Goal: Transaction & Acquisition: Purchase product/service

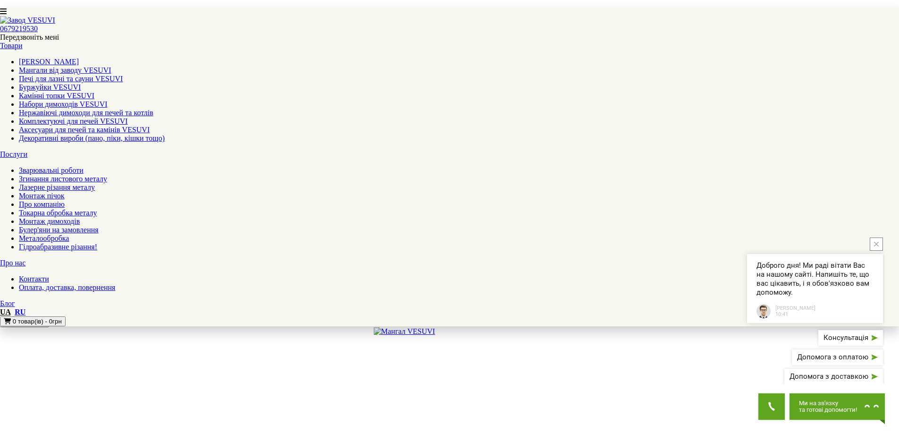
scroll to position [1274, 0]
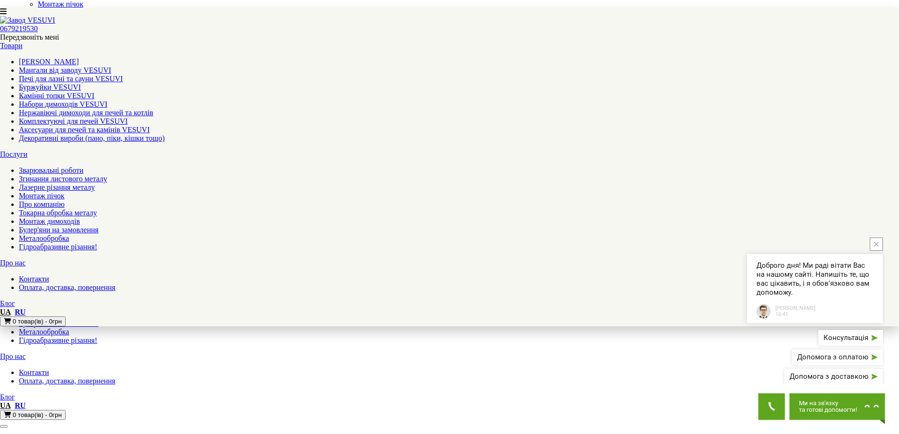
scroll to position [189, 0]
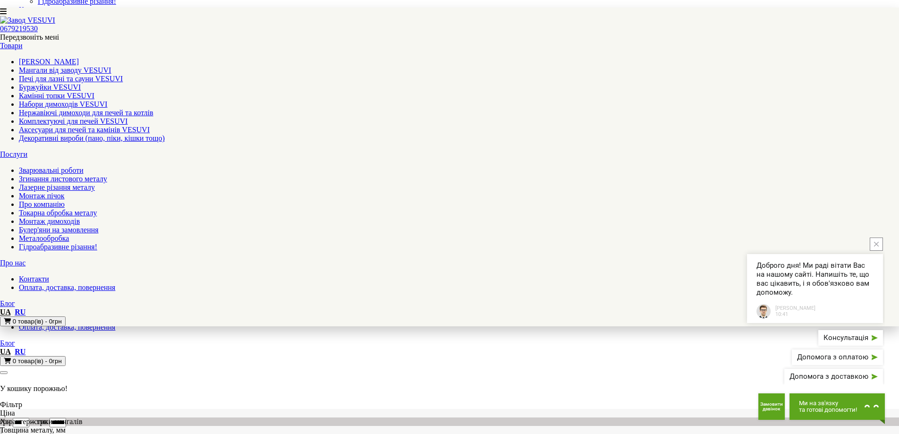
click at [872, 251] on button "close button" at bounding box center [876, 243] width 13 height 13
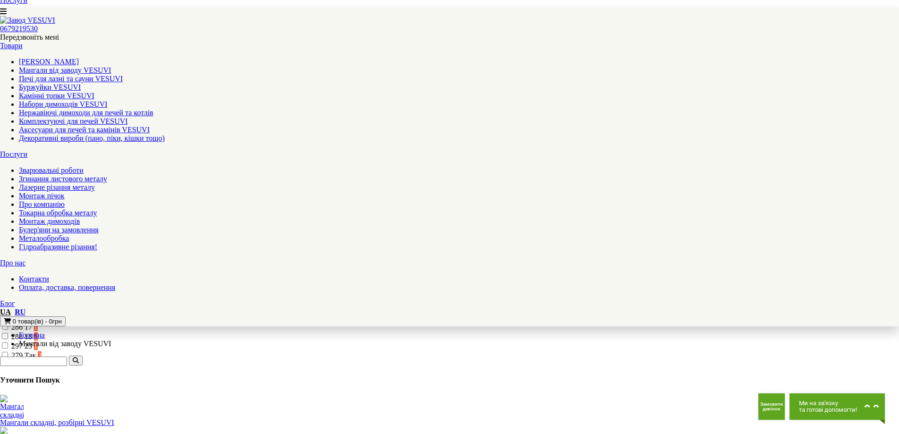
scroll to position [425, 0]
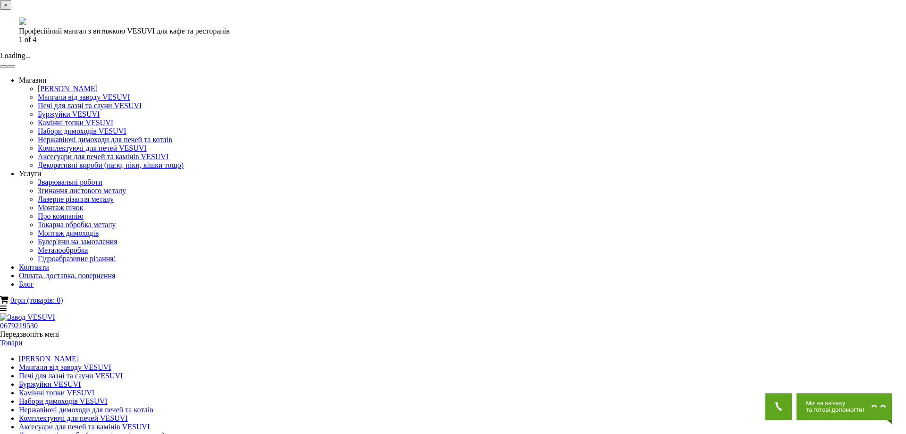
drag, startPoint x: 566, startPoint y: 91, endPoint x: 561, endPoint y: 93, distance: 5.7
click at [11, 10] on button "×" at bounding box center [5, 5] width 11 height 10
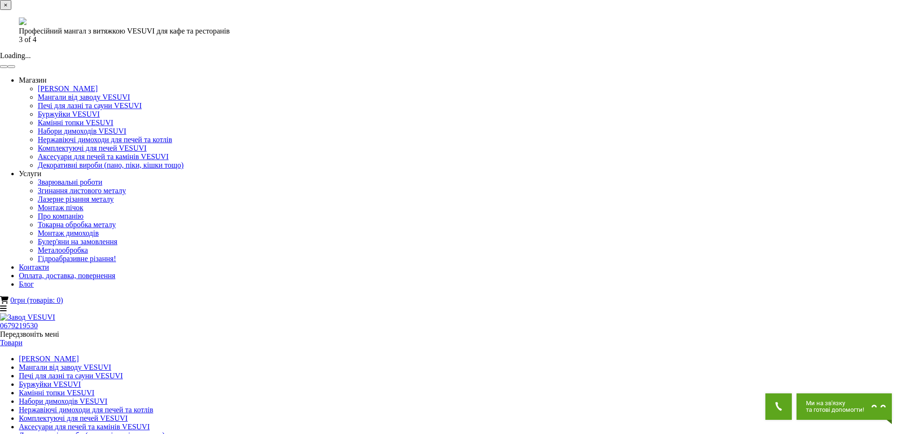
click at [15, 68] on button "button" at bounding box center [12, 66] width 8 height 3
click at [8, 68] on button "button" at bounding box center [4, 66] width 8 height 3
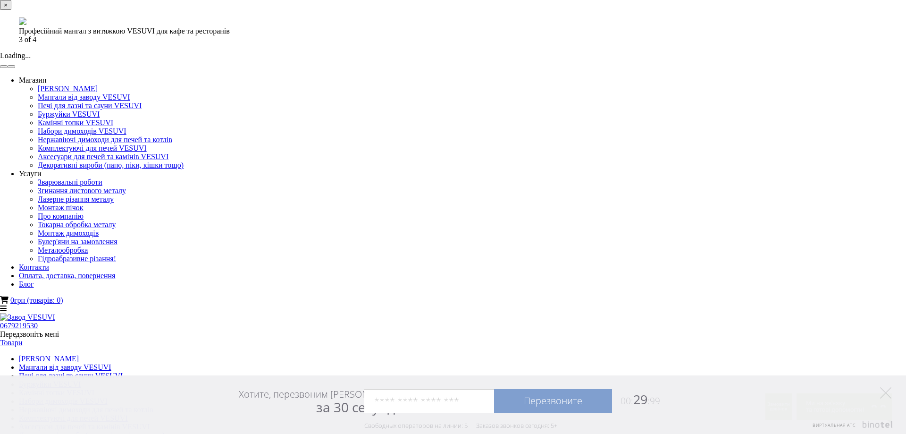
click at [647, 68] on div "× Професійний мангал з витяжкою VESUVI для кафе та ресторанів 3 of 4 Loading..." at bounding box center [449, 34] width 899 height 68
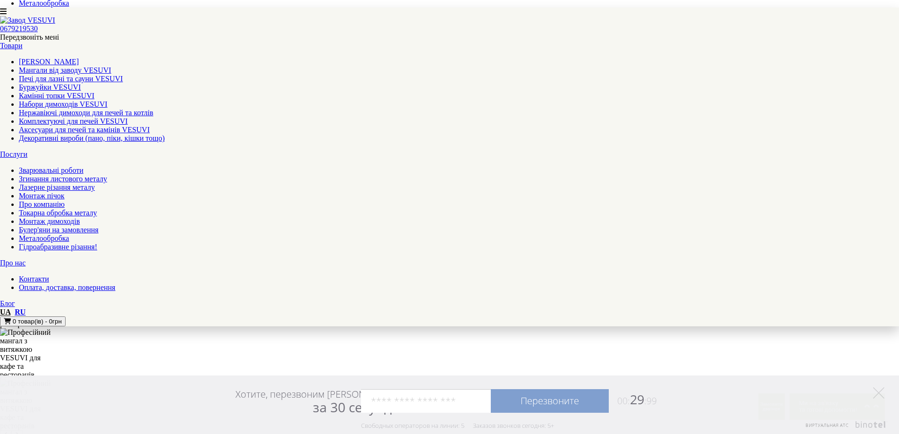
scroll to position [472, 0]
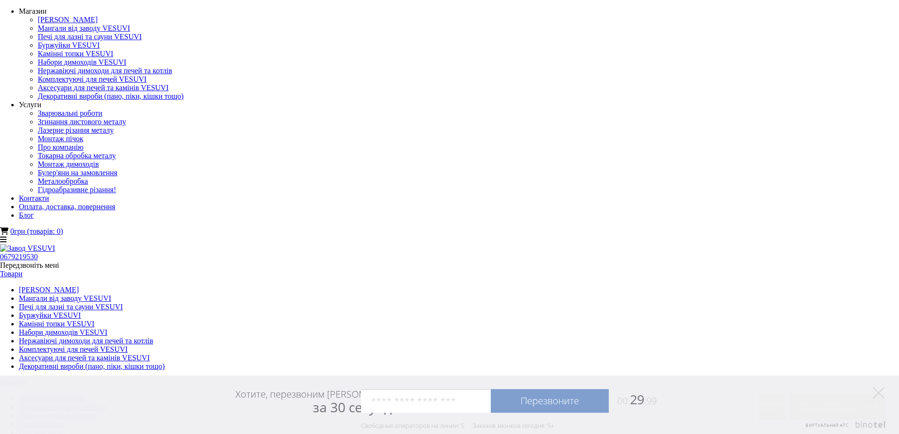
scroll to position [0, 0]
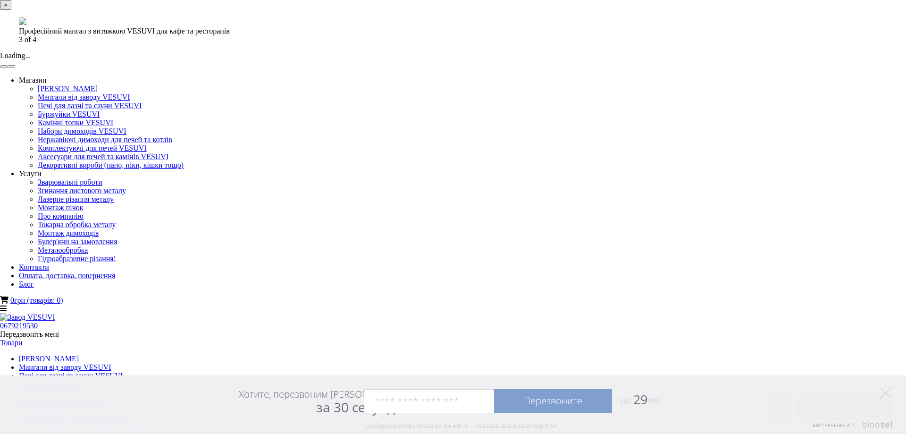
click at [729, 68] on div "× Професійний мангал з витяжкою VESUVI для кафе та ресторанів 3 of 4 Loading..." at bounding box center [449, 34] width 899 height 68
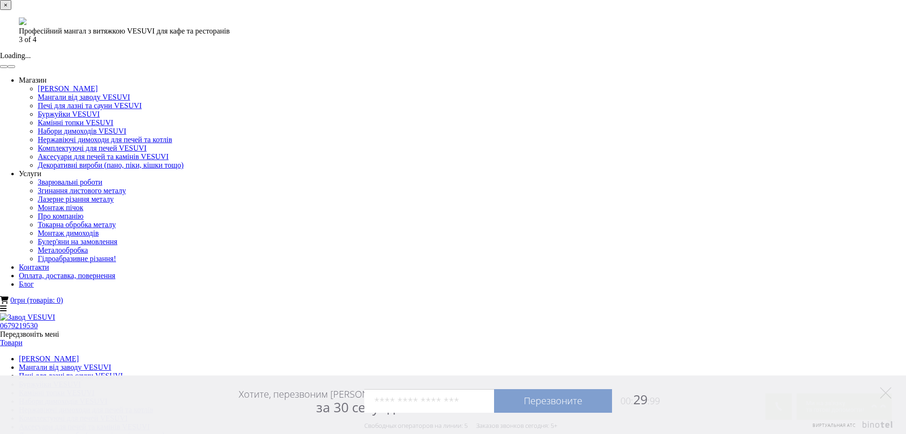
click at [8, 68] on button "button" at bounding box center [4, 66] width 8 height 3
click at [15, 68] on button "button" at bounding box center [12, 66] width 8 height 3
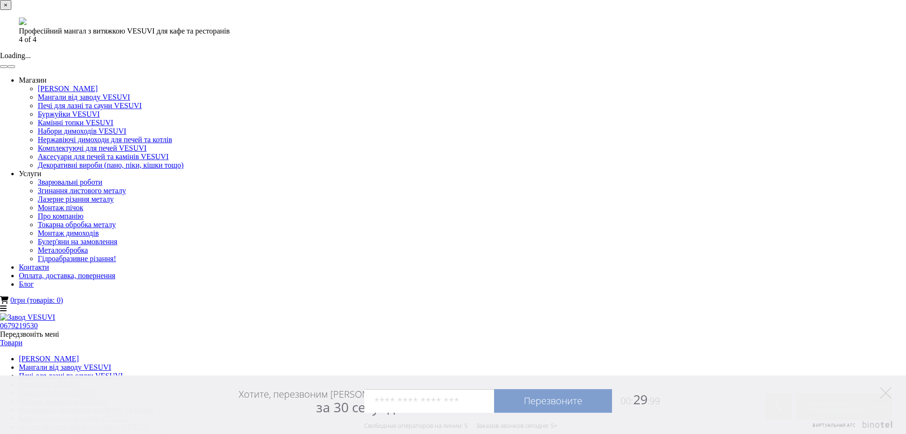
click at [11, 10] on button "×" at bounding box center [5, 5] width 11 height 10
